Goal: Task Accomplishment & Management: Manage account settings

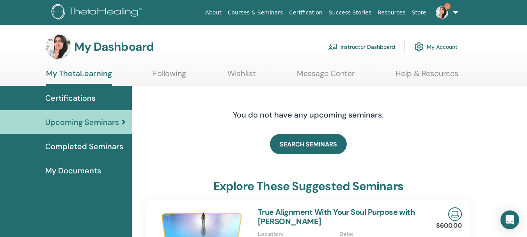
click at [362, 44] on link "Instructor Dashboard" at bounding box center [361, 46] width 67 height 17
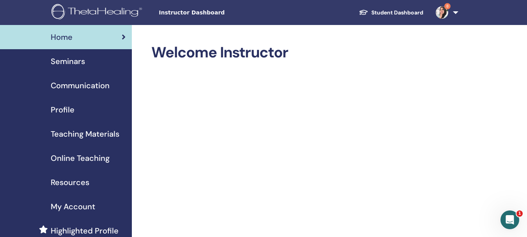
click at [62, 63] on span "Seminars" at bounding box center [68, 61] width 34 height 12
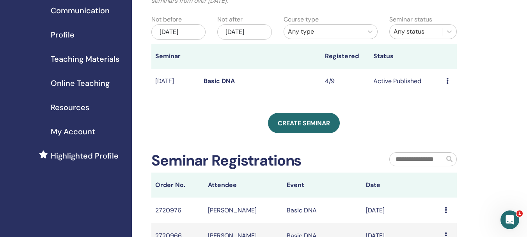
scroll to position [78, 0]
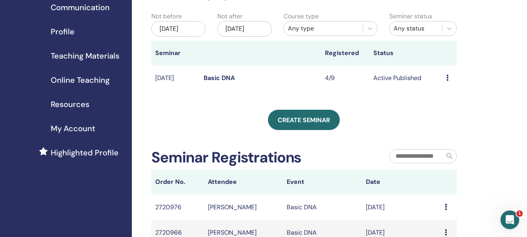
click at [79, 125] on span "My Account" at bounding box center [73, 128] width 44 height 12
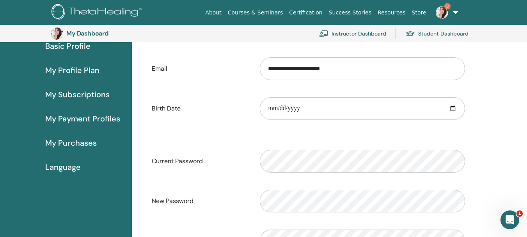
scroll to position [56, 0]
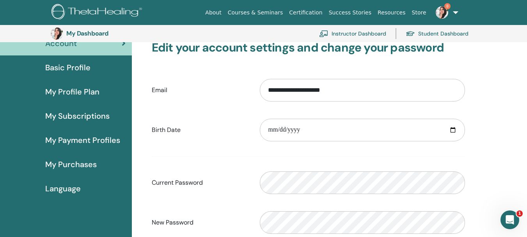
click at [70, 164] on span "My Purchases" at bounding box center [70, 164] width 51 height 12
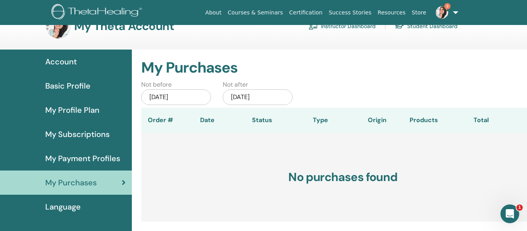
scroll to position [39, 0]
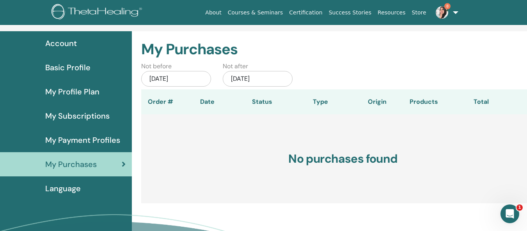
click at [73, 61] on link "Basic Profile" at bounding box center [66, 67] width 132 height 24
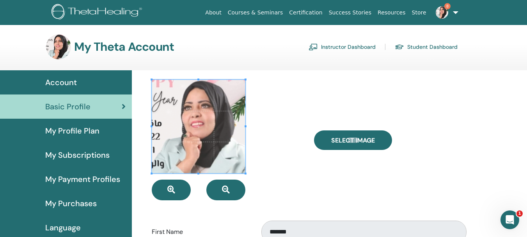
scroll to position [39, 0]
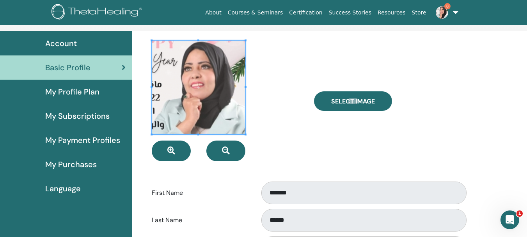
click at [70, 186] on span "Language" at bounding box center [62, 189] width 35 height 12
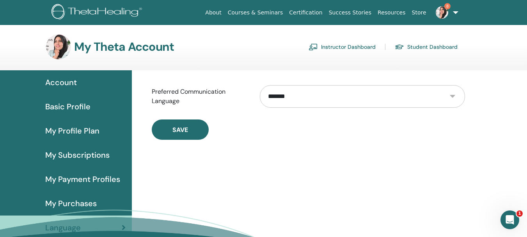
click at [82, 126] on span "My Profile Plan" at bounding box center [72, 131] width 54 height 12
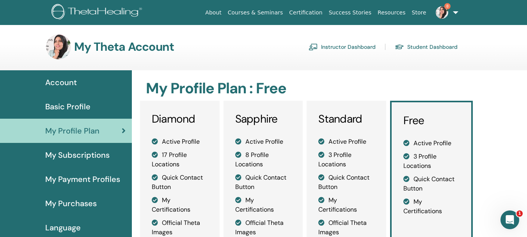
click at [80, 101] on span "Basic Profile" at bounding box center [67, 107] width 45 height 12
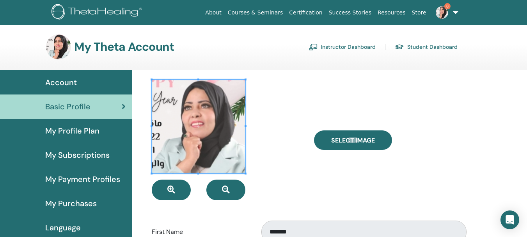
click at [69, 77] on span "Account" at bounding box center [61, 82] width 32 height 12
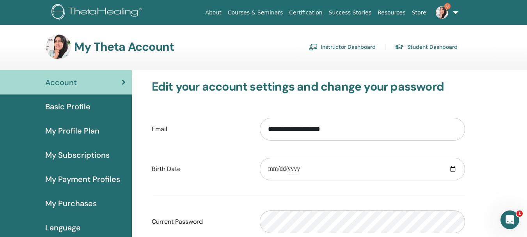
click at [354, 48] on link "Instructor Dashboard" at bounding box center [342, 47] width 67 height 12
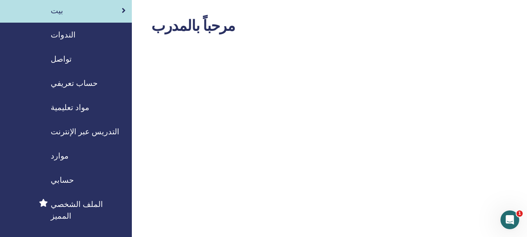
scroll to position [39, 0]
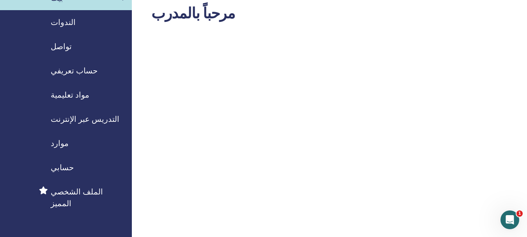
click at [58, 147] on font "موارد" at bounding box center [60, 143] width 18 height 10
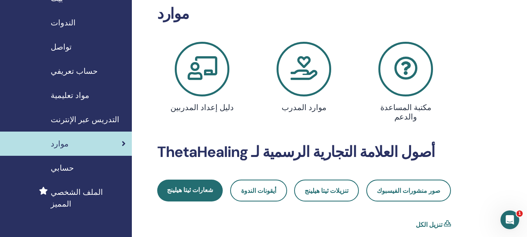
scroll to position [39, 0]
click at [71, 90] on font "مواد تعليمية" at bounding box center [70, 95] width 39 height 10
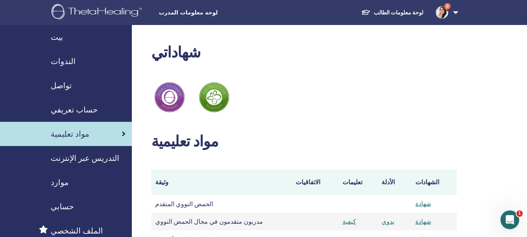
click at [59, 64] on font "الندوات" at bounding box center [63, 61] width 25 height 10
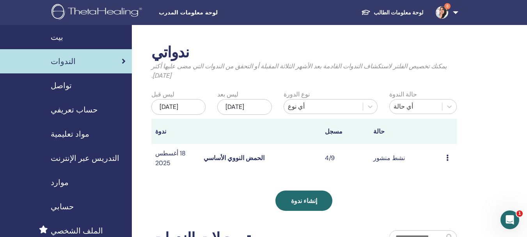
click at [445, 164] on td "معاينة يحرر الحضور يلغي" at bounding box center [449, 158] width 14 height 28
click at [447, 161] on icon at bounding box center [447, 157] width 2 height 6
click at [446, 171] on li "معاينة" at bounding box center [443, 171] width 32 height 12
click at [451, 163] on div "معاينة يحرر الحضور يلغي" at bounding box center [449, 157] width 7 height 9
click at [446, 169] on font "معاينة" at bounding box center [446, 172] width 16 height 8
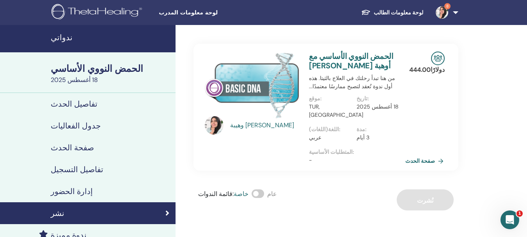
click at [414, 158] on font "صفحة الحدث" at bounding box center [420, 161] width 30 height 7
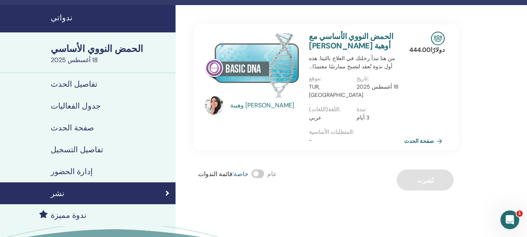
scroll to position [39, 0]
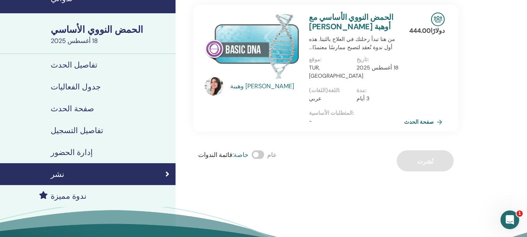
click at [70, 148] on font "إدارة الحضور" at bounding box center [72, 152] width 42 height 10
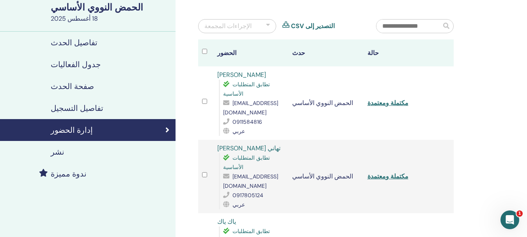
scroll to position [39, 0]
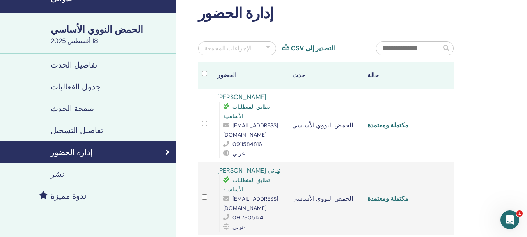
click at [77, 128] on font "تفاصيل التسجيل" at bounding box center [77, 130] width 53 height 10
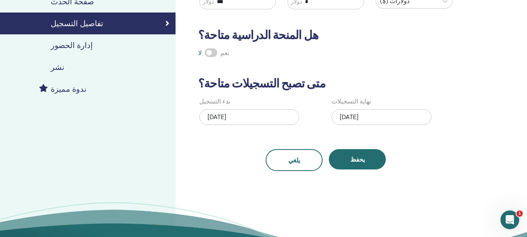
scroll to position [156, 0]
